Goal: Task Accomplishment & Management: Complete application form

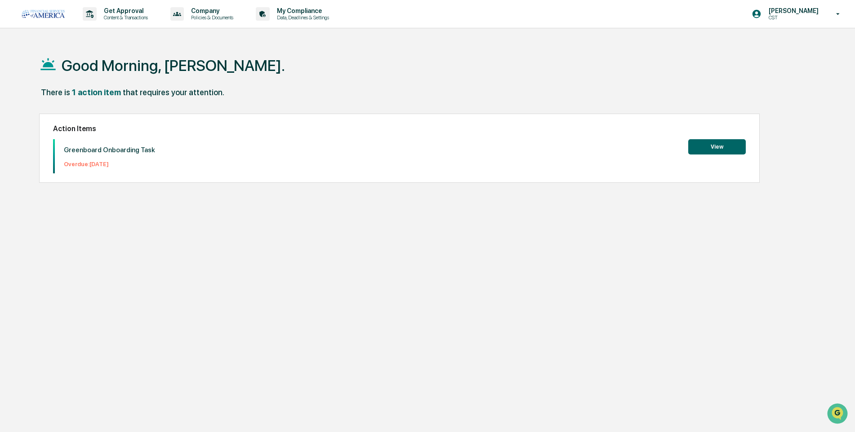
click at [720, 150] on button "View" at bounding box center [717, 146] width 58 height 15
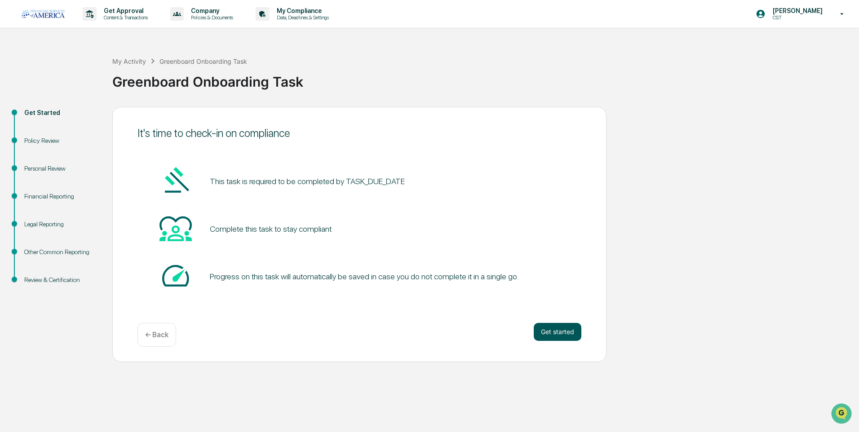
click at [569, 336] on button "Get started" at bounding box center [558, 332] width 48 height 18
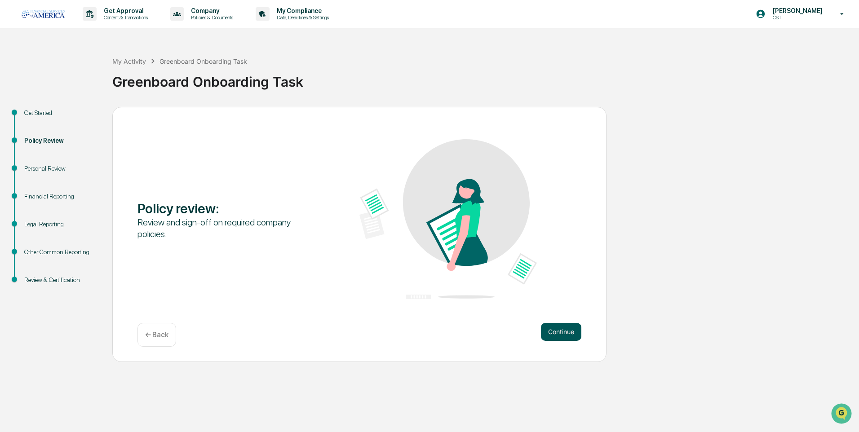
click at [563, 333] on button "Continue" at bounding box center [561, 332] width 40 height 18
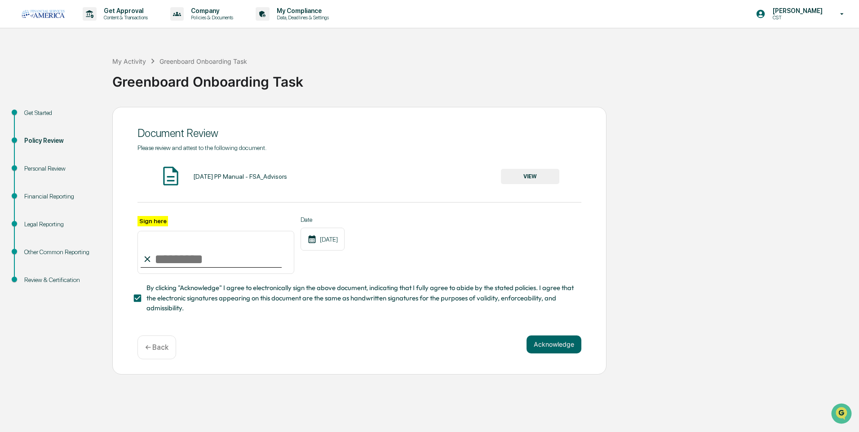
click at [177, 261] on input "Sign here" at bounding box center [215, 252] width 157 height 43
type input "**********"
click at [521, 183] on button "VIEW" at bounding box center [530, 176] width 58 height 15
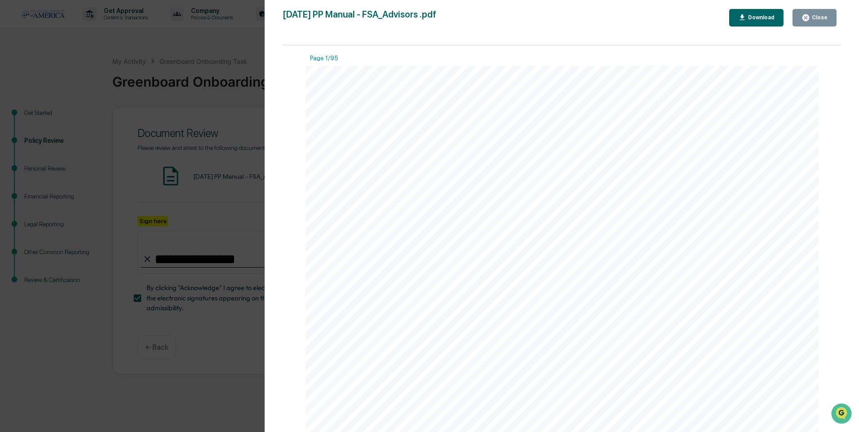
click at [756, 18] on div "Download" at bounding box center [760, 17] width 28 height 6
drag, startPoint x: 710, startPoint y: 131, endPoint x: 730, endPoint y: 115, distance: 25.8
click at [710, 131] on div "i FSA Advi S or S Written Policie S And Procedure S eFF ective dA te : [DATE]" at bounding box center [563, 398] width 514 height 665
click at [804, 22] on button "Close" at bounding box center [815, 18] width 44 height 18
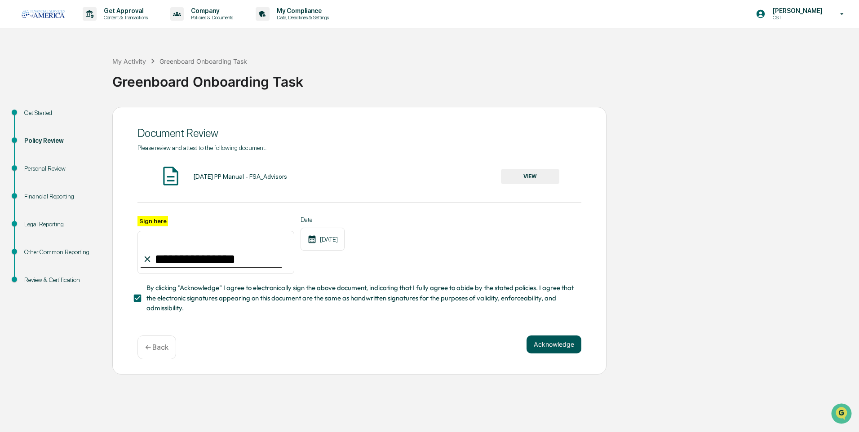
click at [572, 345] on button "Acknowledge" at bounding box center [554, 345] width 55 height 18
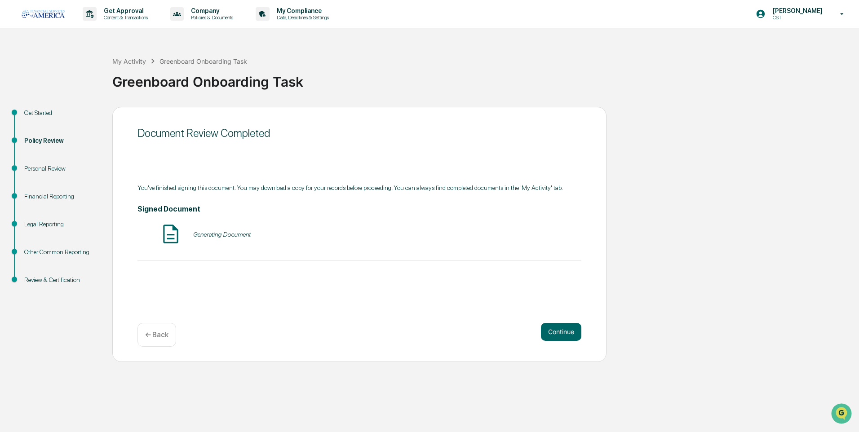
click at [173, 233] on img at bounding box center [171, 234] width 22 height 22
click at [542, 231] on button "VIEW" at bounding box center [530, 234] width 58 height 15
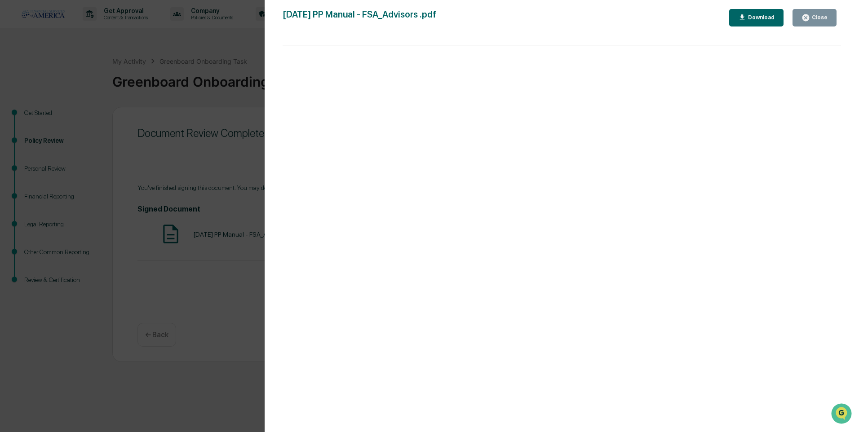
click at [762, 18] on div "Download" at bounding box center [760, 17] width 28 height 6
click at [824, 21] on div "Close" at bounding box center [819, 17] width 18 height 6
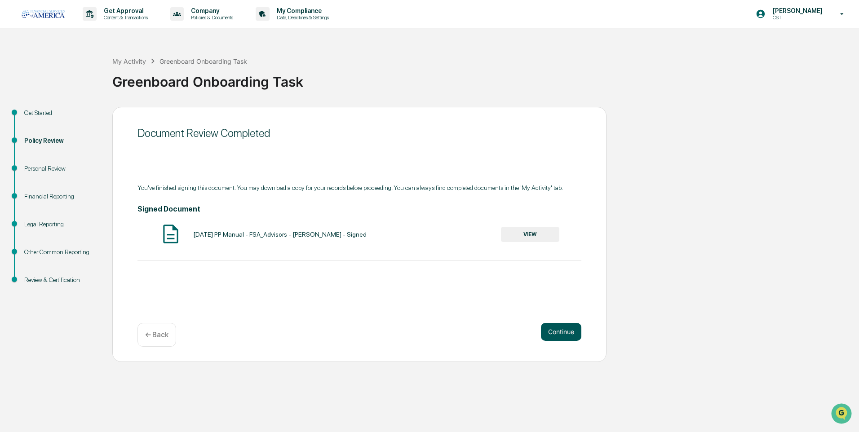
click at [559, 332] on button "Continue" at bounding box center [561, 332] width 40 height 18
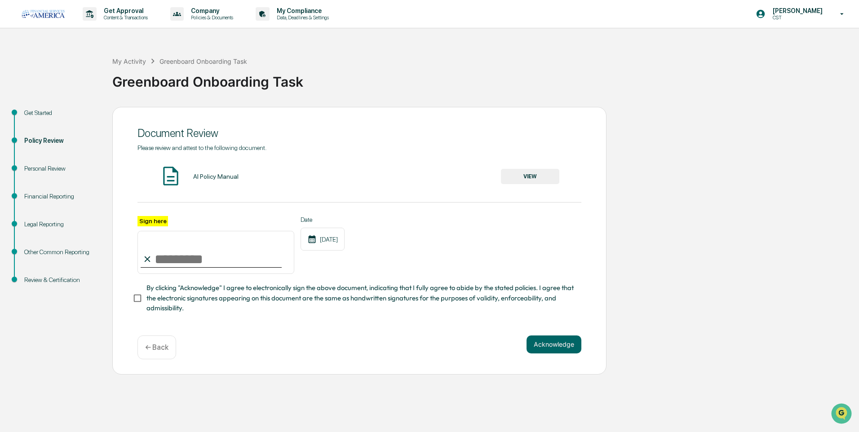
click at [159, 260] on input "Sign here" at bounding box center [215, 252] width 157 height 43
type input "**********"
click at [550, 346] on button "Acknowledge" at bounding box center [554, 345] width 55 height 18
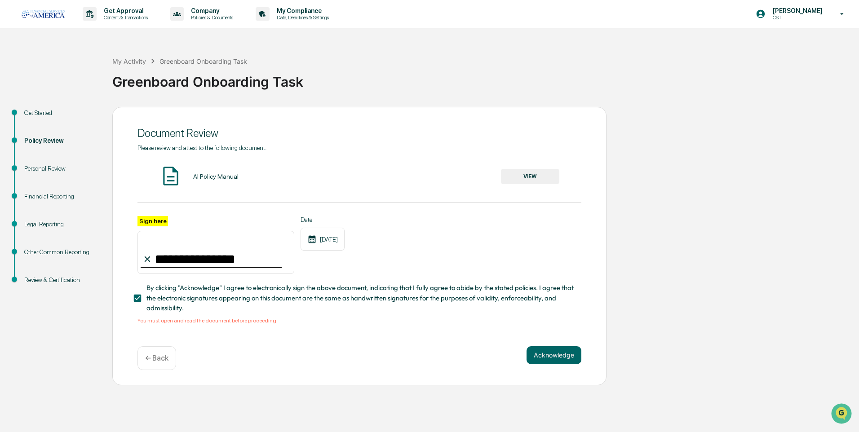
click at [547, 174] on button "VIEW" at bounding box center [530, 176] width 58 height 15
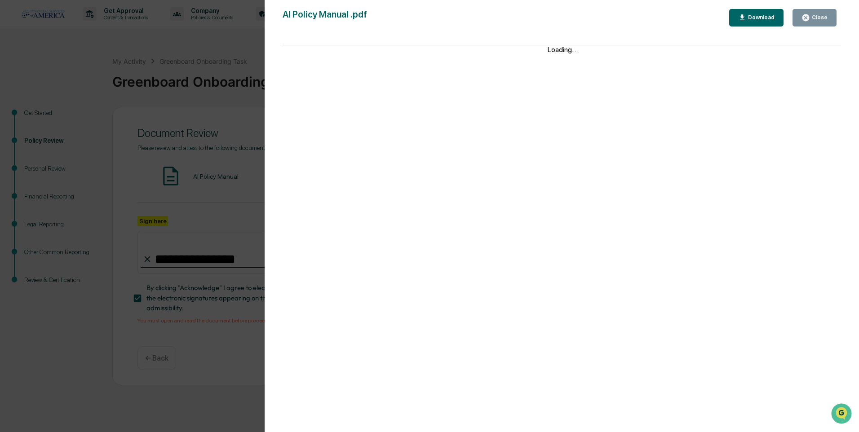
click at [764, 15] on div "Download" at bounding box center [760, 17] width 28 height 6
click at [818, 20] on div "Close" at bounding box center [819, 17] width 18 height 6
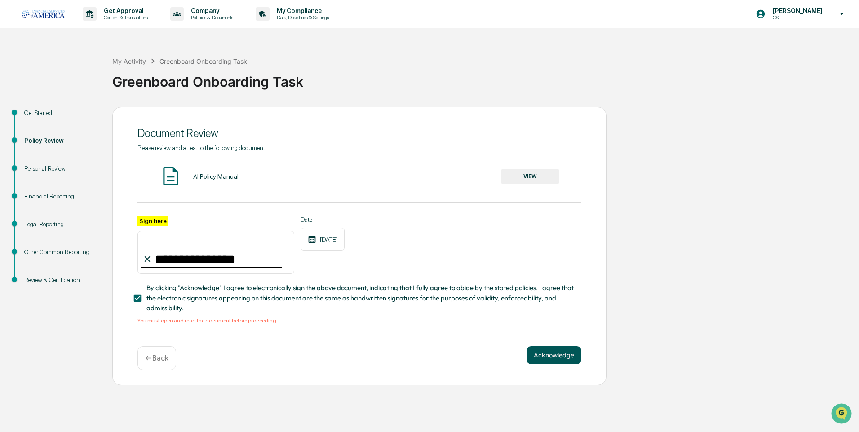
click at [559, 359] on button "Acknowledge" at bounding box center [554, 355] width 55 height 18
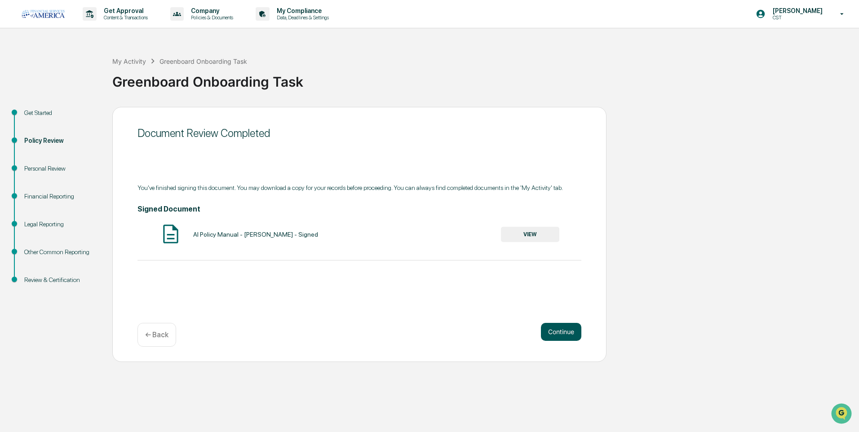
click at [556, 333] on button "Continue" at bounding box center [561, 332] width 40 height 18
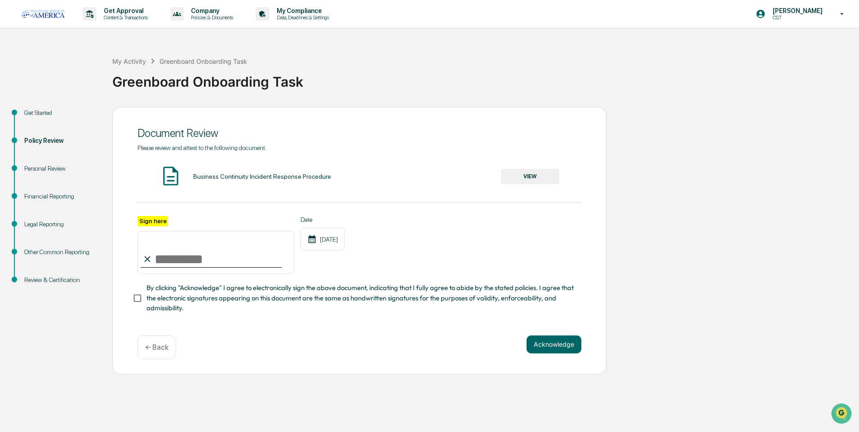
click at [514, 175] on button "VIEW" at bounding box center [530, 176] width 58 height 15
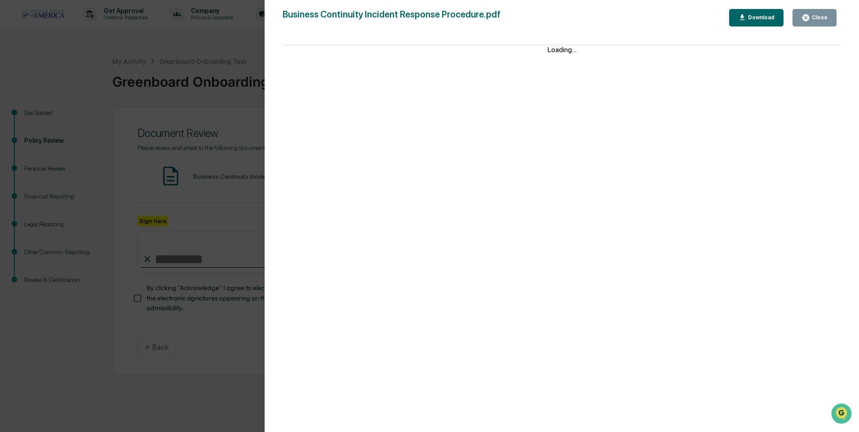
click at [755, 25] on button "Download" at bounding box center [756, 18] width 55 height 18
click at [824, 23] on button "Close" at bounding box center [815, 18] width 44 height 18
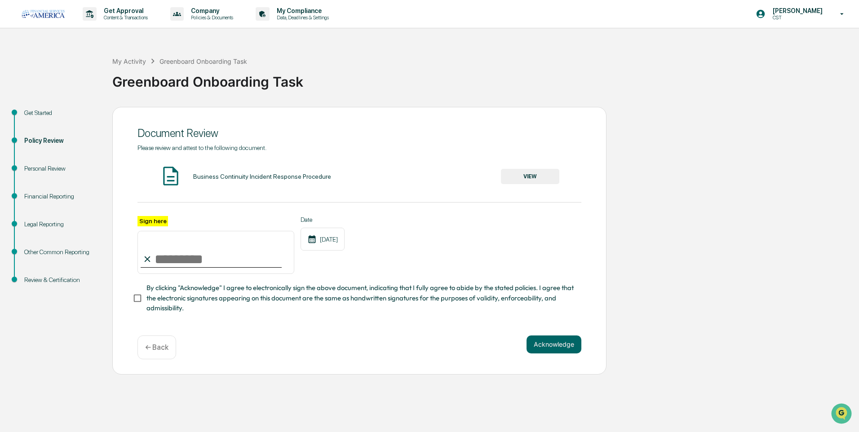
click at [241, 264] on input "Sign here" at bounding box center [215, 252] width 157 height 43
type input "**********"
click at [548, 344] on button "Acknowledge" at bounding box center [554, 345] width 55 height 18
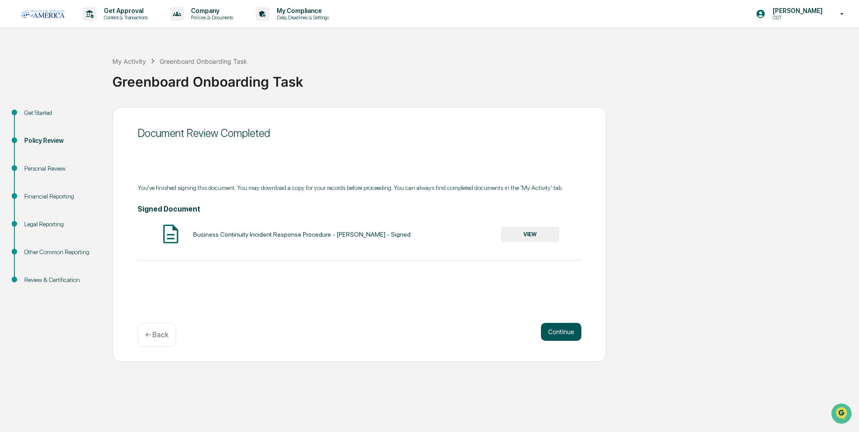
click at [558, 329] on button "Continue" at bounding box center [561, 332] width 40 height 18
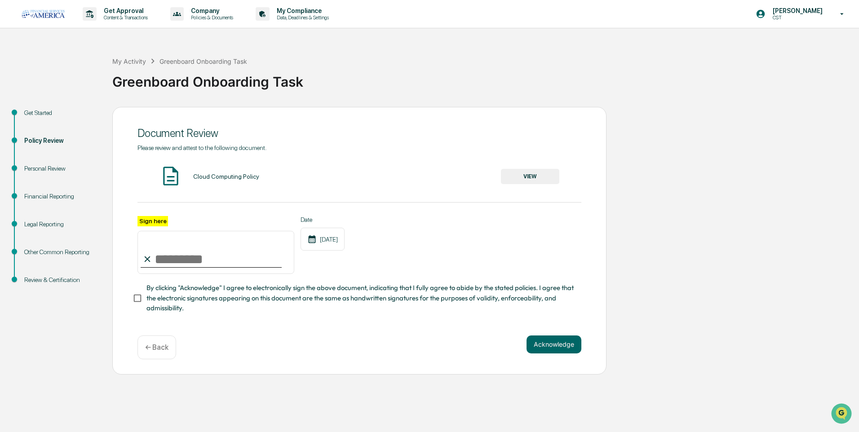
click at [516, 180] on button "VIEW" at bounding box center [530, 176] width 58 height 15
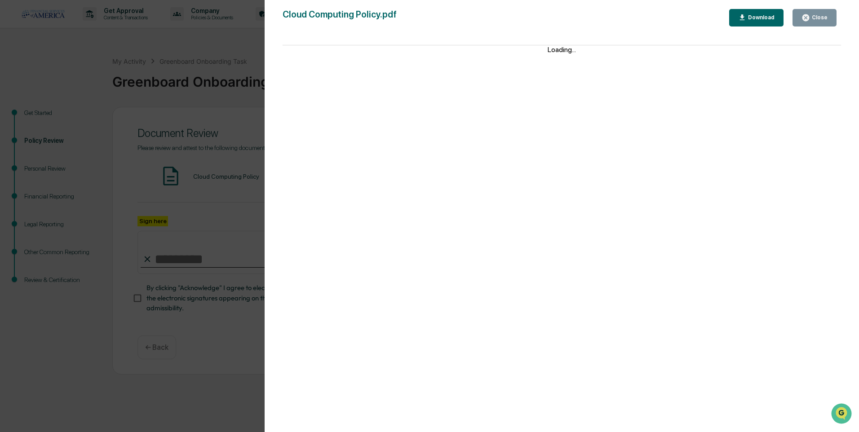
click at [775, 18] on div "Download" at bounding box center [760, 17] width 28 height 6
click at [819, 22] on div "Close" at bounding box center [815, 17] width 26 height 9
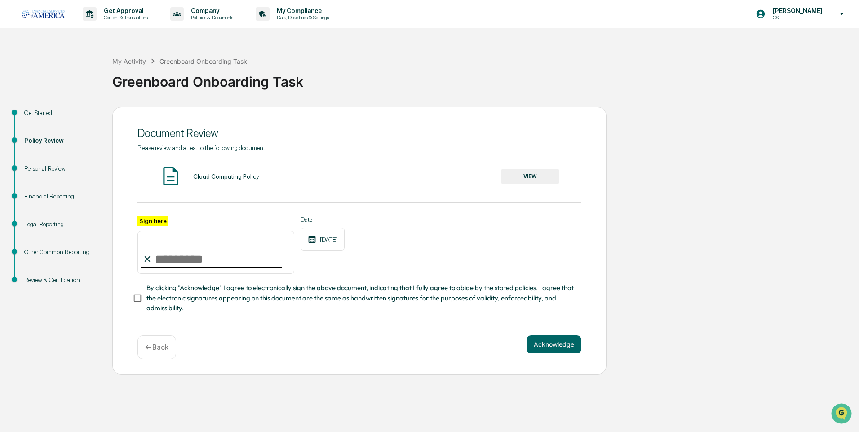
click at [227, 260] on input "Sign here" at bounding box center [215, 252] width 157 height 43
type input "**********"
click at [544, 333] on div "**********" at bounding box center [359, 241] width 494 height 268
click at [545, 347] on button "Acknowledge" at bounding box center [554, 345] width 55 height 18
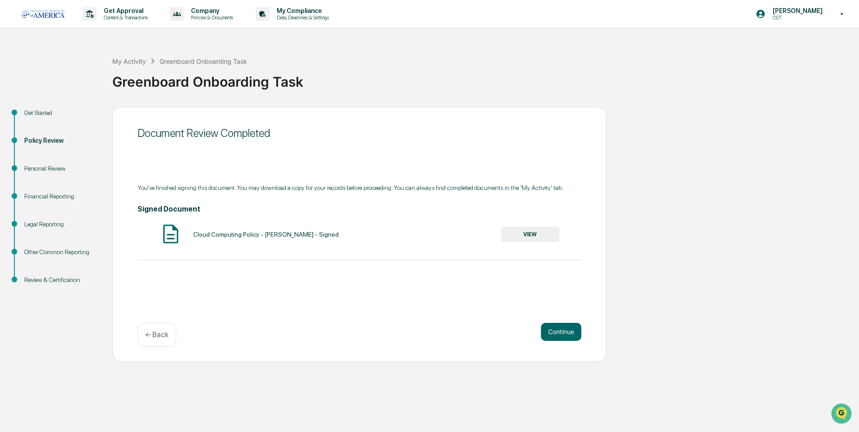
click at [541, 232] on button "VIEW" at bounding box center [530, 234] width 58 height 15
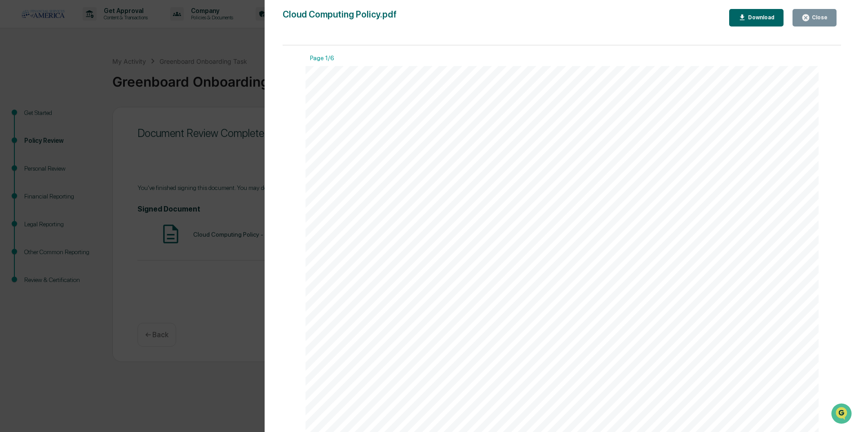
click at [758, 21] on div "Download" at bounding box center [760, 17] width 28 height 6
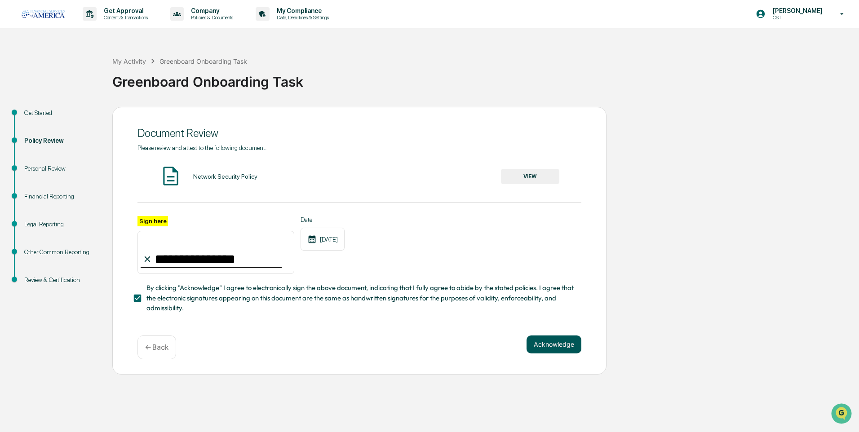
click at [548, 345] on button "Acknowledge" at bounding box center [554, 345] width 55 height 18
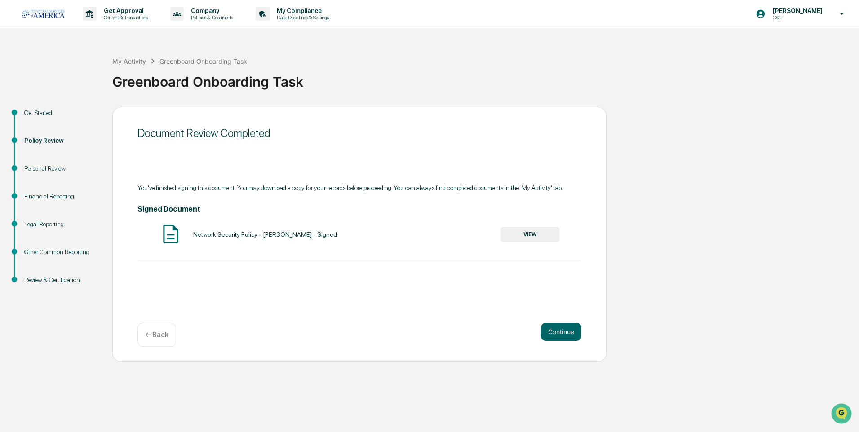
click at [547, 237] on button "VIEW" at bounding box center [530, 234] width 58 height 15
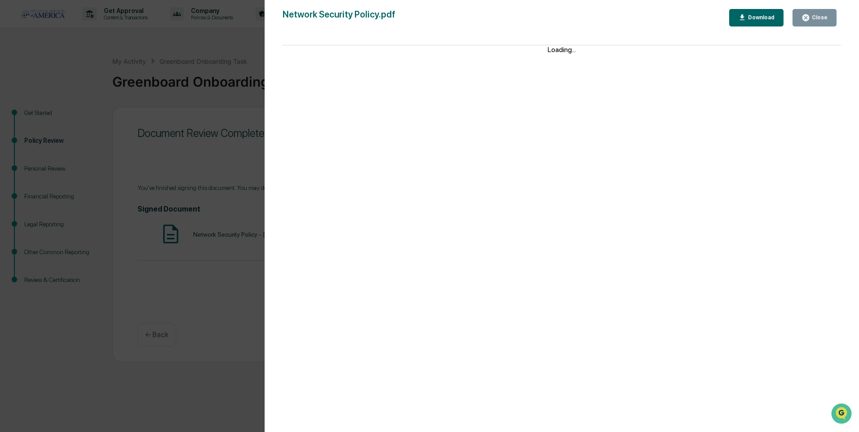
click at [763, 18] on div "Download" at bounding box center [760, 17] width 28 height 6
click at [825, 21] on div "Close" at bounding box center [815, 17] width 26 height 9
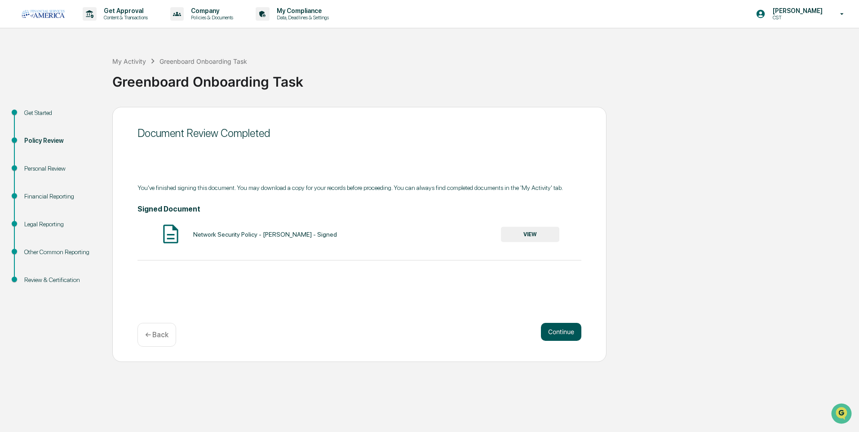
click at [572, 331] on button "Continue" at bounding box center [561, 332] width 40 height 18
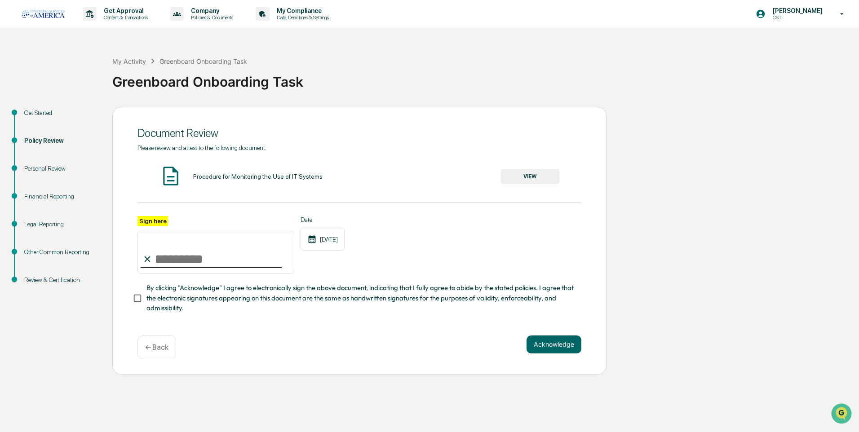
click at [536, 177] on button "VIEW" at bounding box center [530, 176] width 58 height 15
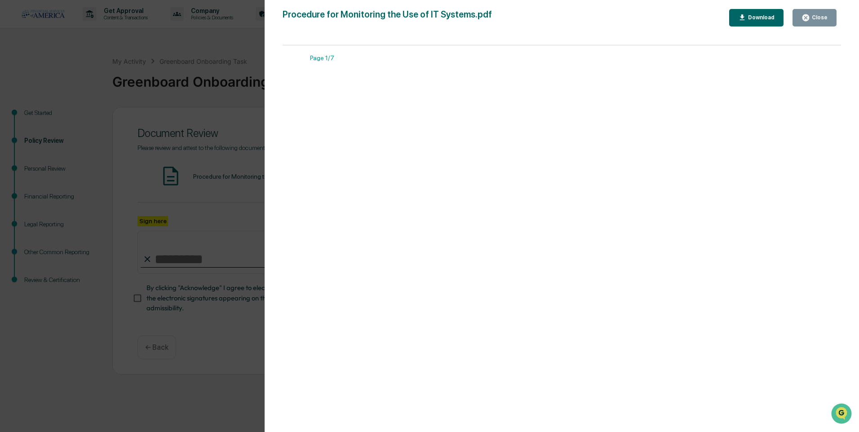
click at [779, 22] on button "Download" at bounding box center [756, 18] width 55 height 18
click at [826, 21] on div "Close" at bounding box center [819, 17] width 18 height 6
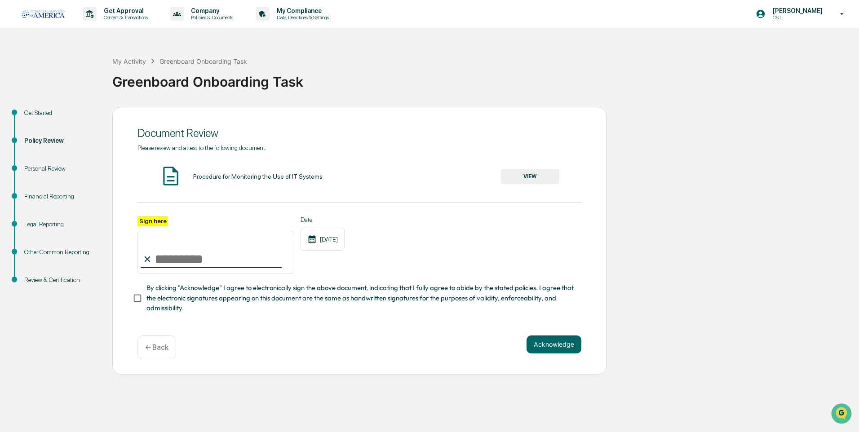
click at [225, 251] on input "Sign here" at bounding box center [215, 252] width 157 height 43
type input "**********"
click at [559, 343] on button "Acknowledge" at bounding box center [554, 345] width 55 height 18
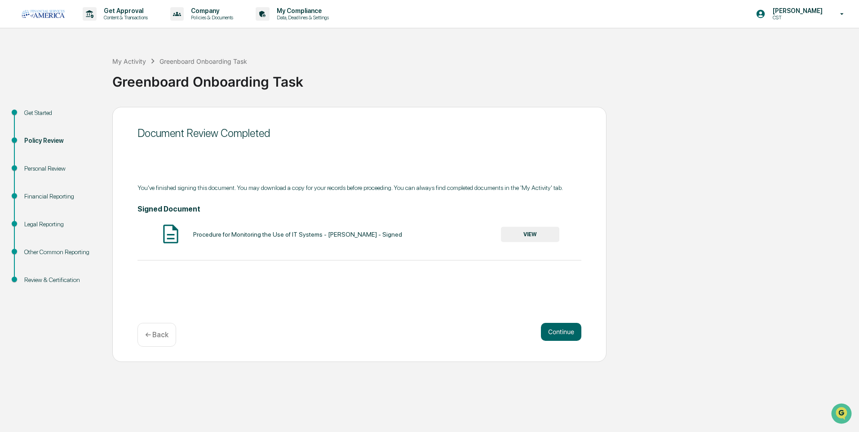
click at [536, 234] on button "VIEW" at bounding box center [530, 234] width 58 height 15
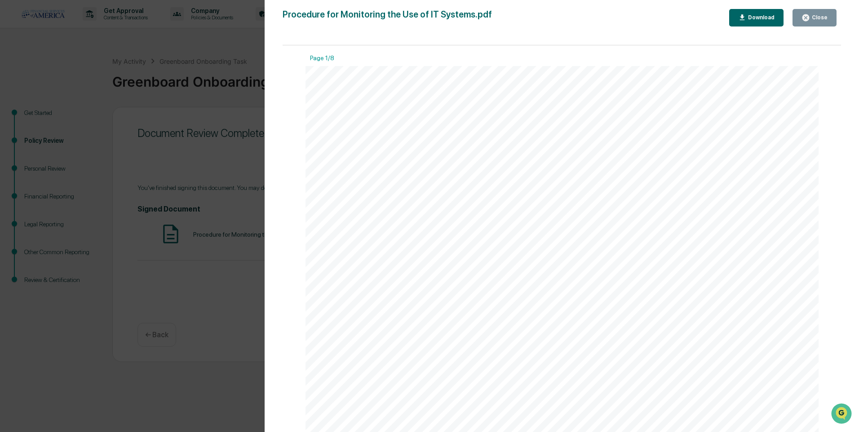
click at [774, 21] on div "Download" at bounding box center [760, 17] width 28 height 6
click at [821, 21] on div "Close" at bounding box center [819, 17] width 18 height 6
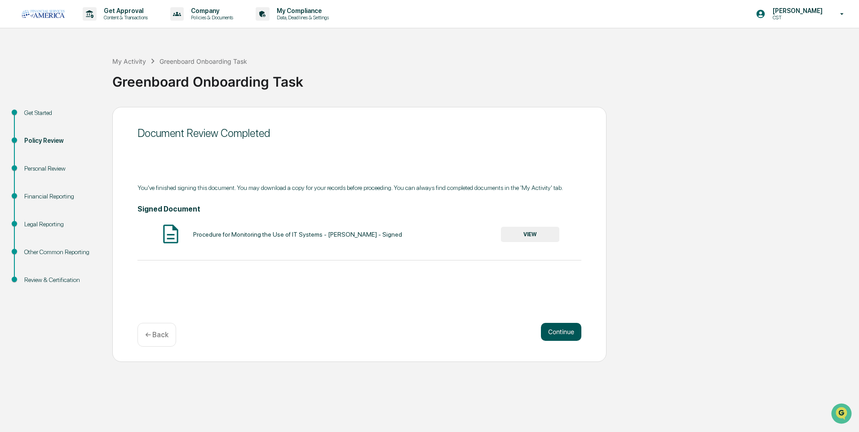
click at [556, 330] on button "Continue" at bounding box center [561, 332] width 40 height 18
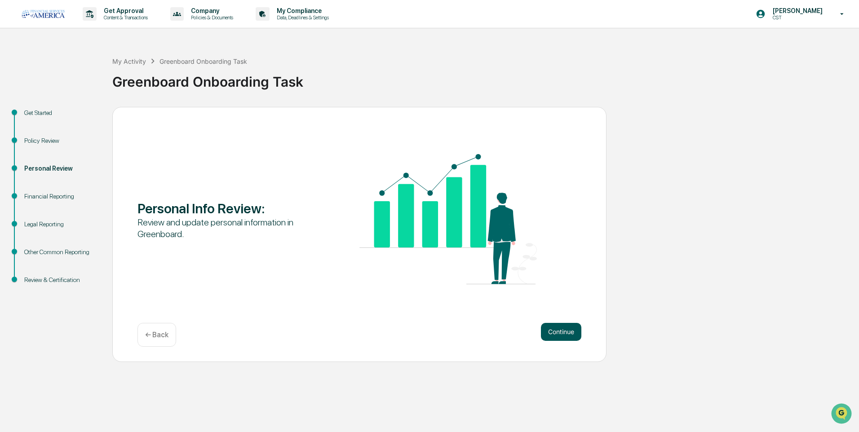
click at [562, 333] on button "Continue" at bounding box center [561, 332] width 40 height 18
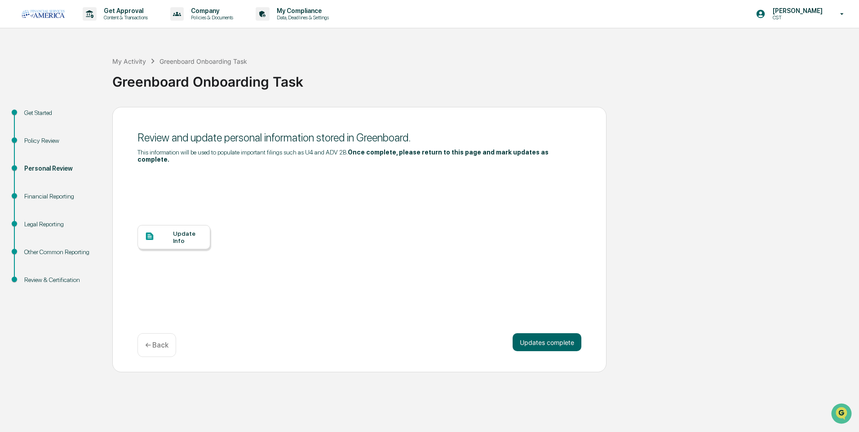
click at [159, 231] on div at bounding box center [159, 236] width 28 height 11
click at [199, 230] on div "Update Info" at bounding box center [188, 237] width 30 height 14
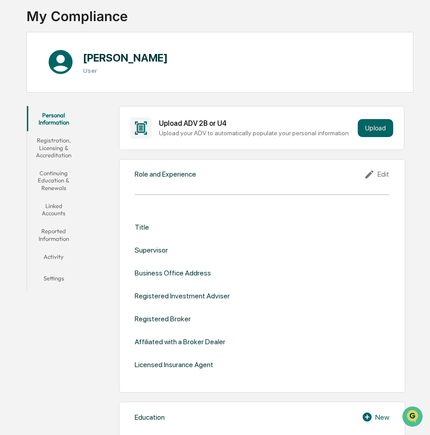
scroll to position [90, 0]
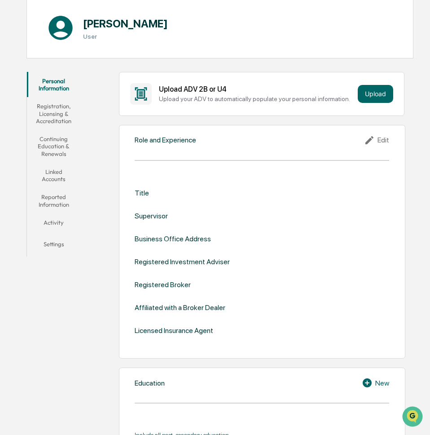
click at [377, 141] on icon at bounding box center [370, 140] width 13 height 11
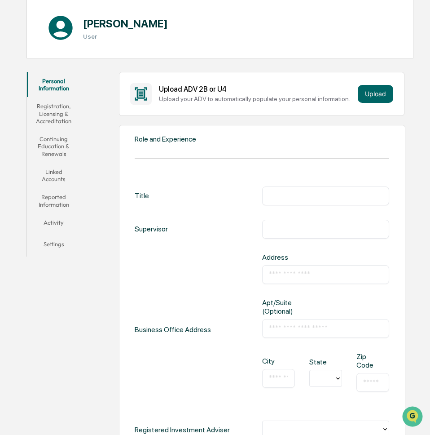
click at [337, 191] on div "​" at bounding box center [326, 195] width 128 height 19
click at [335, 195] on input "text" at bounding box center [326, 195] width 114 height 9
type input "**********"
click at [284, 232] on input "text" at bounding box center [326, 229] width 114 height 9
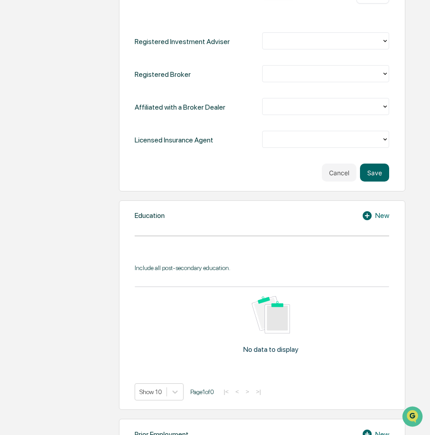
scroll to position [494, 0]
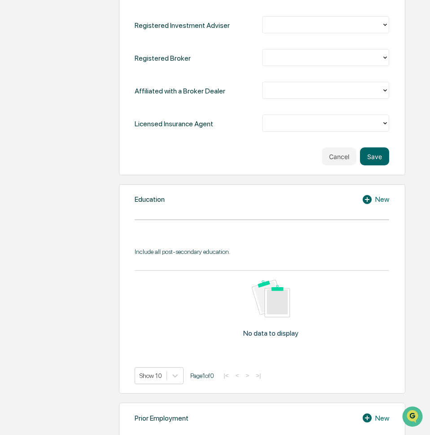
type input "******"
